Goal: Book appointment/travel/reservation

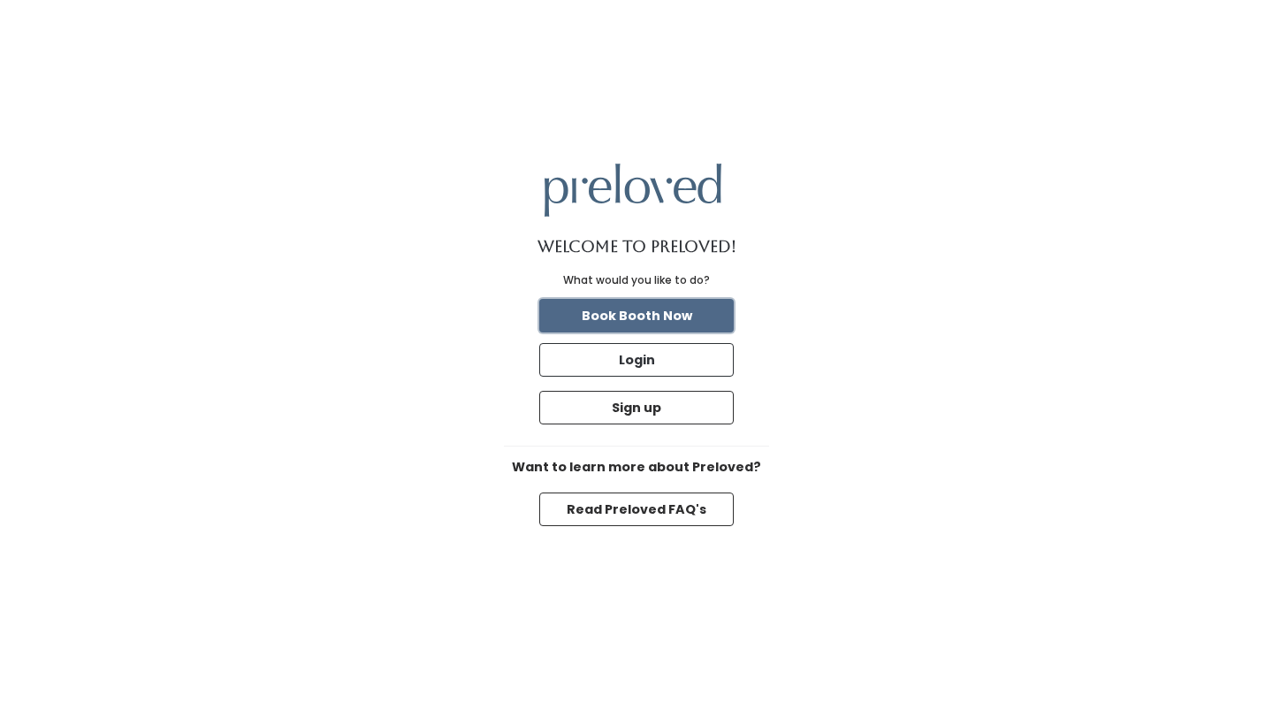
click at [652, 316] on button "Book Booth Now" at bounding box center [636, 316] width 194 height 34
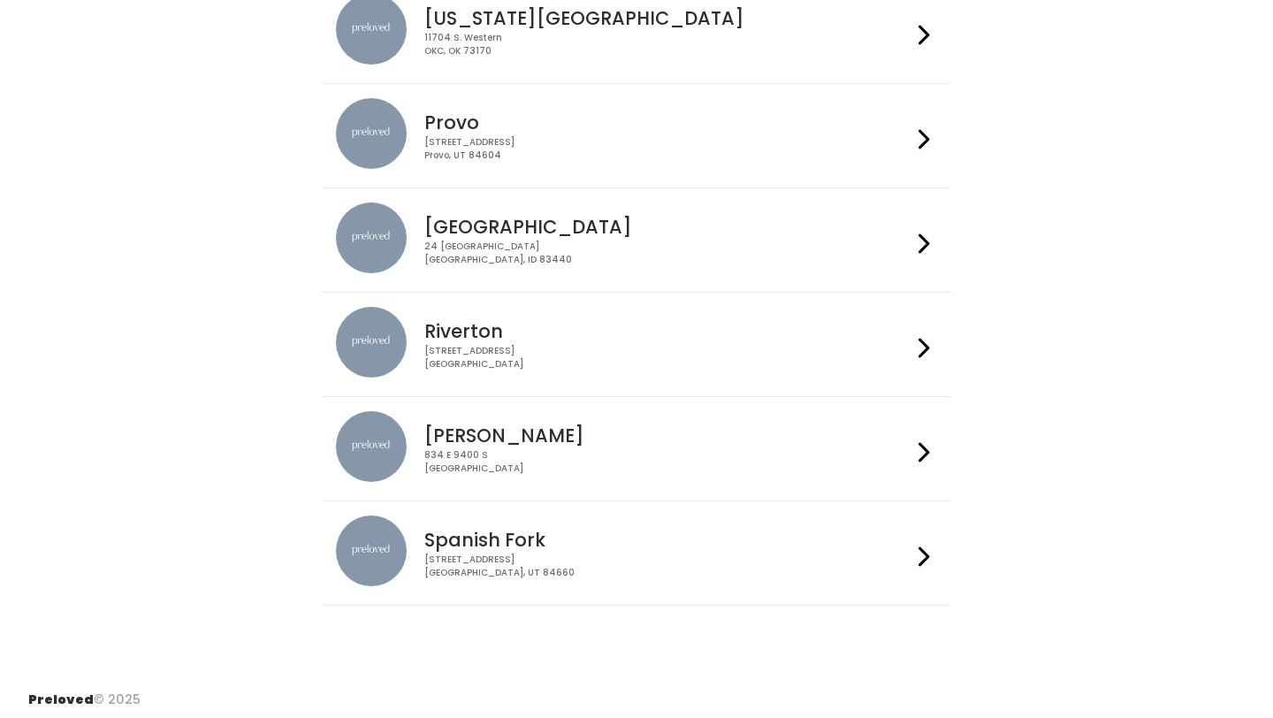
scroll to position [619, 0]
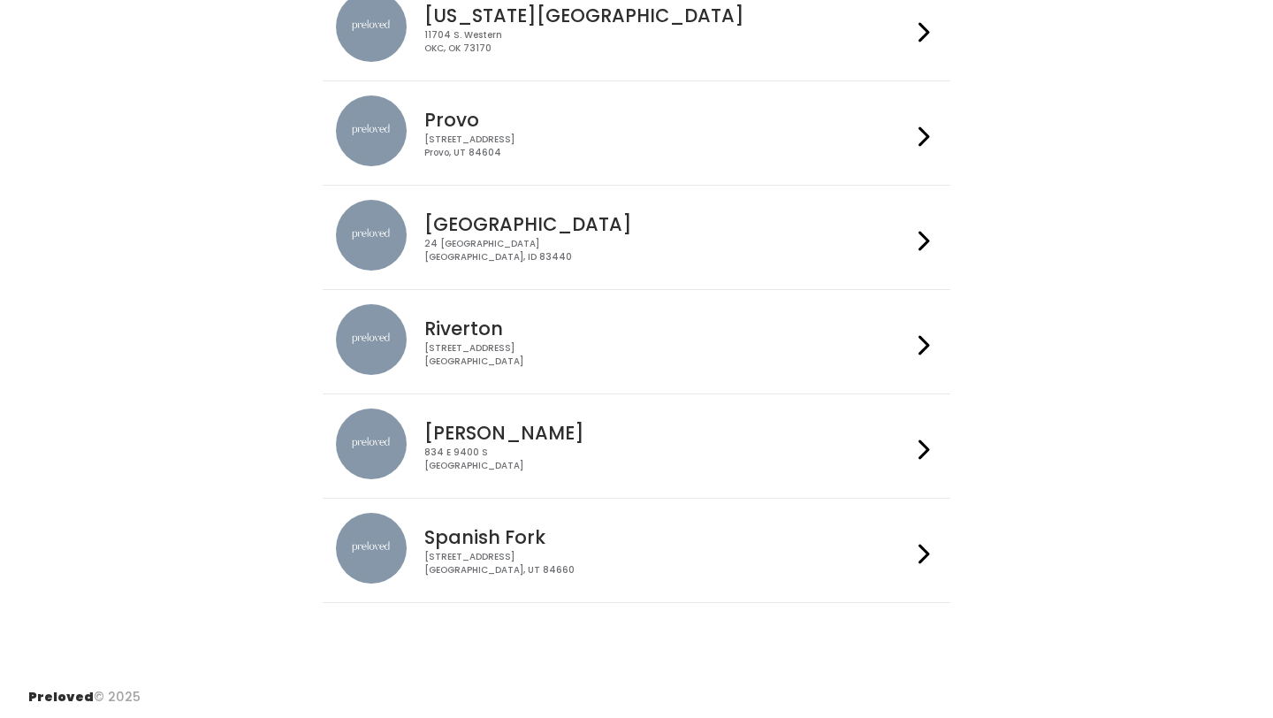
click at [574, 444] on div "Sandy 834 E 9400 S Sandy, UT 84049" at bounding box center [663, 440] width 493 height 64
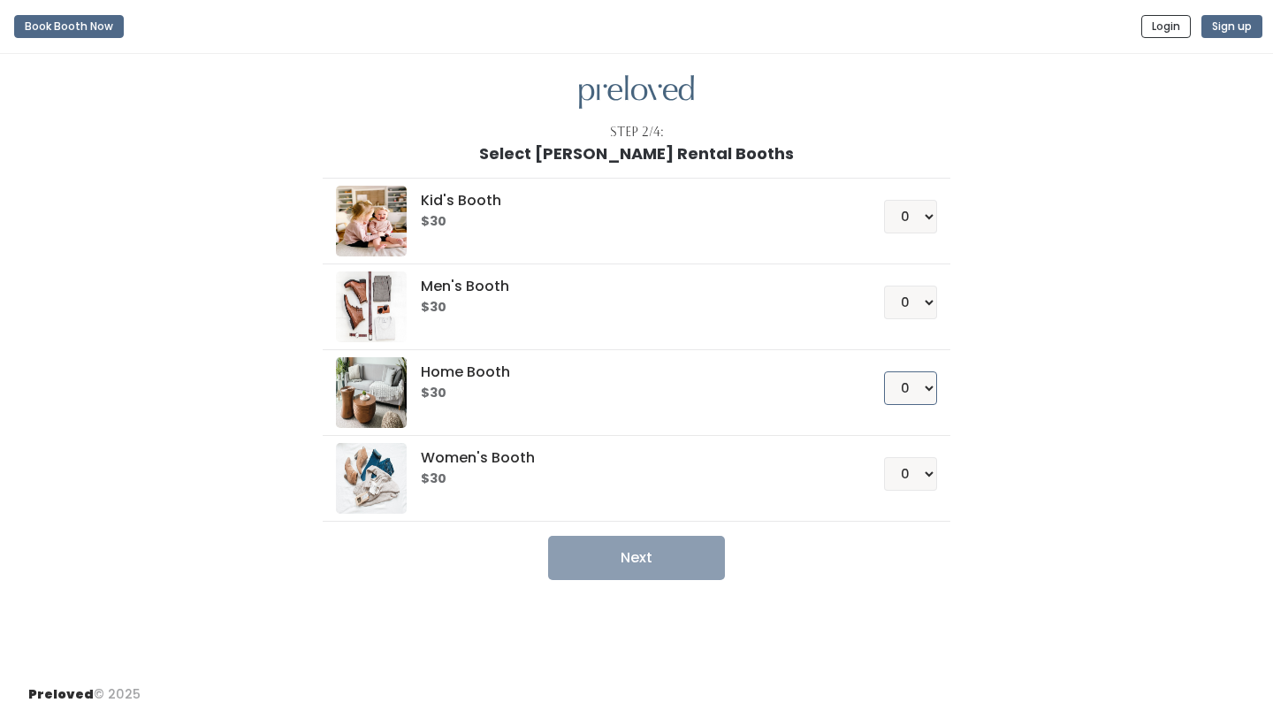
click at [914, 399] on select "0 1 2 3 4" at bounding box center [910, 388] width 53 height 34
select select "1"
click at [884, 371] on select "0 1 2 3 4" at bounding box center [910, 388] width 53 height 34
click at [664, 572] on button "Next" at bounding box center [636, 558] width 177 height 44
